Goal: Find specific page/section: Find specific page/section

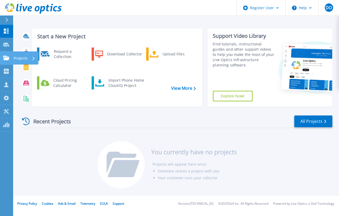
click at [4, 56] on icon at bounding box center [6, 58] width 6 height 4
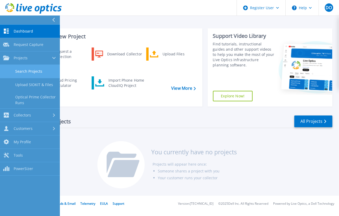
click at [31, 70] on link "Search Projects" at bounding box center [30, 71] width 60 height 13
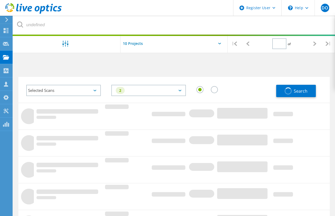
type input "1"
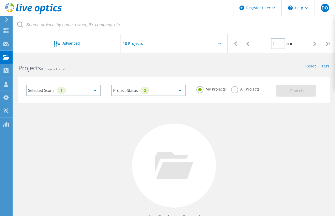
click at [55, 92] on div "Selected Scans 1" at bounding box center [63, 90] width 75 height 11
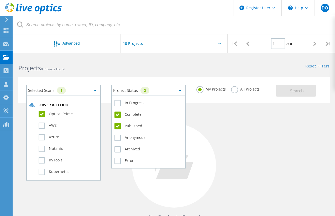
click at [148, 95] on div "Project Status 2 In Progress Complete Published Anonymous Archived Error" at bounding box center [148, 90] width 75 height 11
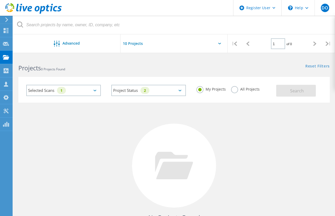
click at [193, 68] on div "Projects 0 Projects Found Reset Filters Show Filters" at bounding box center [174, 63] width 322 height 14
click at [242, 89] on label "All Projects" at bounding box center [245, 88] width 29 height 5
click at [0, 0] on input "All Projects" at bounding box center [0, 0] width 0 height 0
click at [296, 91] on span "Search" at bounding box center [297, 91] width 14 height 6
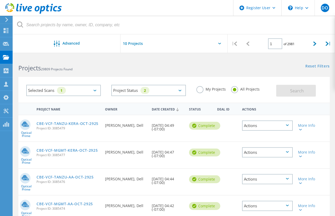
click at [137, 126] on div "Requested By Biruk Dangisso, Dell" at bounding box center [125, 123] width 47 height 17
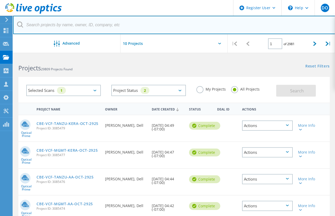
click at [166, 19] on input "text" at bounding box center [174, 25] width 322 height 18
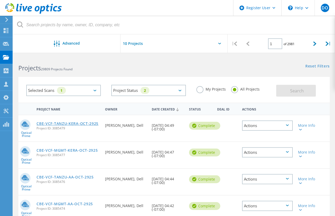
click at [77, 123] on link "CBE-VCF-TANZU-KERA-OCT-2925" at bounding box center [68, 124] width 62 height 4
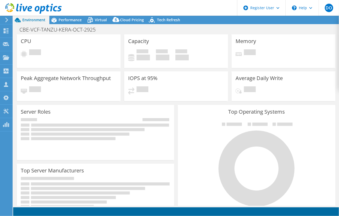
select select "USD"
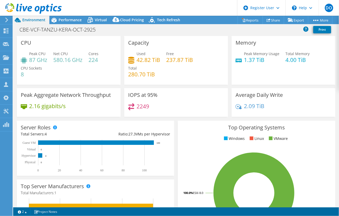
click at [174, 34] on div "CBE-VCF-TANZU-KERA-OCT-2925 Print" at bounding box center [176, 30] width 326 height 11
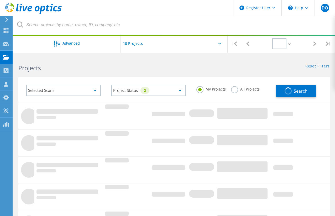
type input "1"
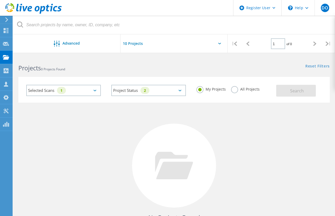
drag, startPoint x: 231, startPoint y: 90, endPoint x: 238, endPoint y: 90, distance: 6.8
click at [231, 90] on label "All Projects" at bounding box center [245, 88] width 29 height 5
click at [0, 0] on input "All Projects" at bounding box center [0, 0] width 0 height 0
click at [290, 95] on button "Search" at bounding box center [296, 91] width 40 height 12
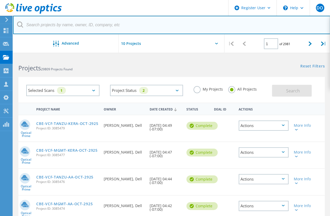
click at [81, 27] on input "text" at bounding box center [171, 25] width 317 height 18
paste input "PortalUi_ArchiveProject_1759400396"
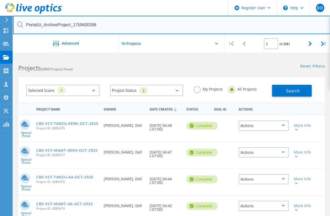
type input "PortalUi_ArchiveProject_1759400396"
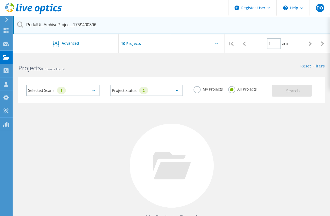
click at [116, 23] on input "PortalUi_ArchiveProject_1759400396" at bounding box center [171, 25] width 317 height 18
drag, startPoint x: 116, startPoint y: 23, endPoint x: -8, endPoint y: 27, distance: 124.6
click at [0, 27] on html "Register User \n Help Explore Helpful Articles Contact Support DO Dell User Dav…" at bounding box center [165, 130] width 330 height 260
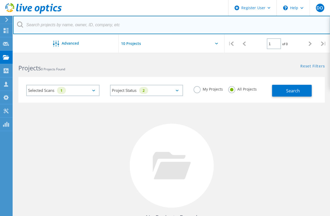
click at [137, 26] on input "text" at bounding box center [171, 25] width 317 height 18
click at [63, 25] on input "text" at bounding box center [171, 25] width 317 height 18
paste input "Anthony.Nyhan@dell.com"
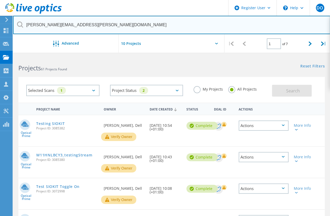
click at [176, 27] on input "Anthony.Nyhan@dell.com" at bounding box center [171, 25] width 317 height 18
click at [84, 22] on input "Anthony.Nyhan@dell.com" at bounding box center [171, 25] width 317 height 18
drag, startPoint x: 84, startPoint y: 22, endPoint x: 6, endPoint y: 23, distance: 78.0
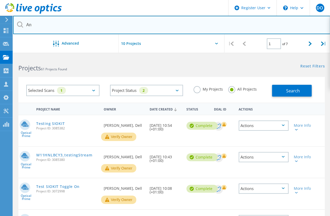
type input "A"
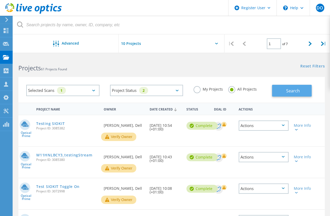
click at [286, 92] on button "Search" at bounding box center [292, 91] width 40 height 12
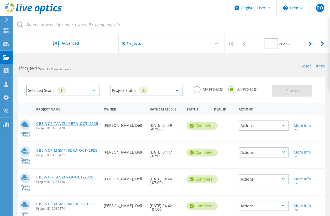
click at [76, 123] on link "CBE-VCF-TANZU-KERA-OCT-2925" at bounding box center [67, 124] width 62 height 4
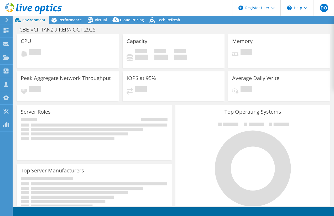
select select "USD"
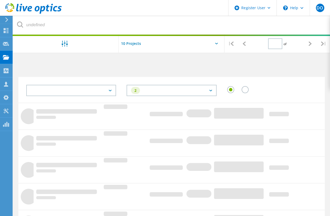
type input "1"
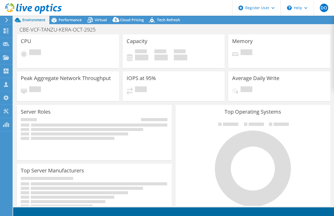
select select "USD"
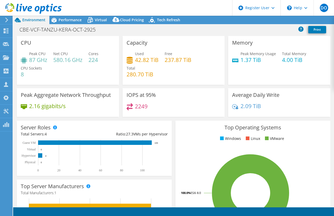
select select "USD"
click at [163, 33] on div "CBE-VCF-TANZU-KERA-OCT-2925 Print" at bounding box center [173, 30] width 321 height 10
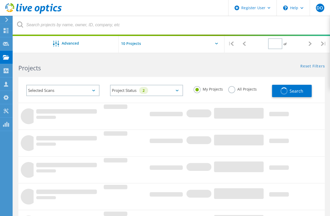
type input "1"
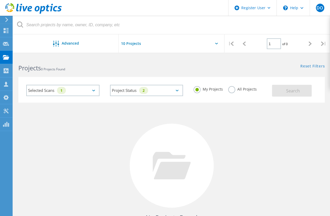
click at [231, 89] on label "All Projects" at bounding box center [242, 88] width 29 height 5
click at [0, 0] on input "All Projects" at bounding box center [0, 0] width 0 height 0
click at [288, 94] on button "Search" at bounding box center [292, 91] width 40 height 12
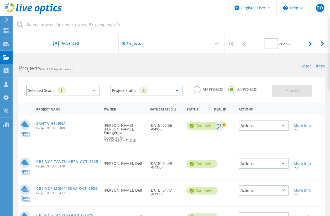
click at [118, 62] on div "Projects 29812 Projects Found" at bounding box center [92, 63] width 158 height 14
click at [138, 6] on header "Register User \n Help Explore Helpful Articles Contact Support DO Dell User [PE…" at bounding box center [165, 8] width 330 height 16
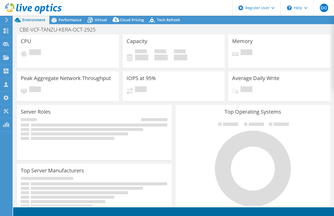
select select "USD"
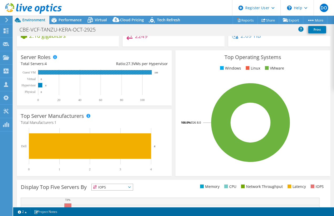
scroll to position [79, 0]
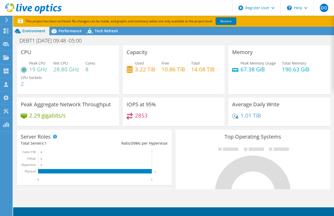
click at [150, 9] on header "DO Dell User [PERSON_NAME] [PERSON_NAME][EMAIL_ADDRESS][PERSON_NAME][DOMAIN_NAM…" at bounding box center [167, 8] width 334 height 16
click at [76, 172] on rect at bounding box center [95, 171] width 114 height 4
click at [173, 40] on div "DEBT1 [DATE] 09:48 -05:00 Print" at bounding box center [173, 41] width 321 height 10
click at [104, 26] on section "This project has been archived. No changes can be made, and graphs and summary …" at bounding box center [173, 21] width 321 height 11
click at [104, 33] on span "Tech Refresh" at bounding box center [106, 30] width 23 height 5
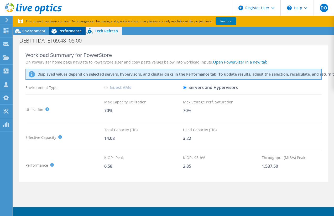
click at [68, 31] on span "Performance" at bounding box center [70, 30] width 23 height 5
